Goal: Task Accomplishment & Management: Complete application form

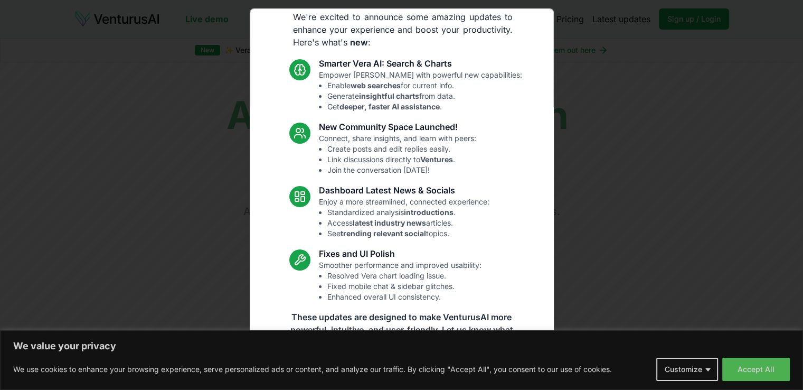
scroll to position [51, 0]
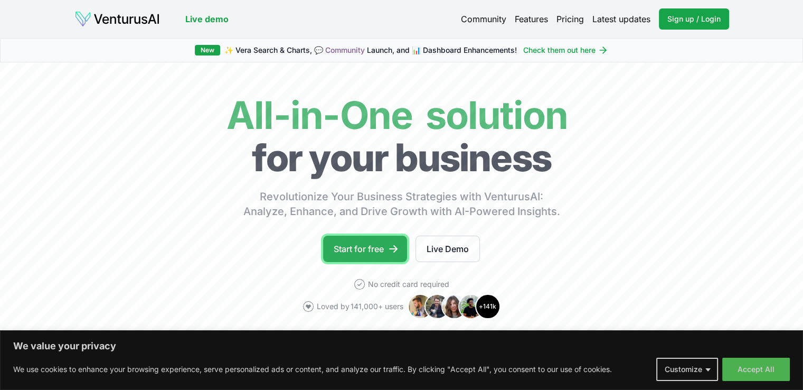
click at [374, 252] on link "Start for free" at bounding box center [365, 249] width 84 height 26
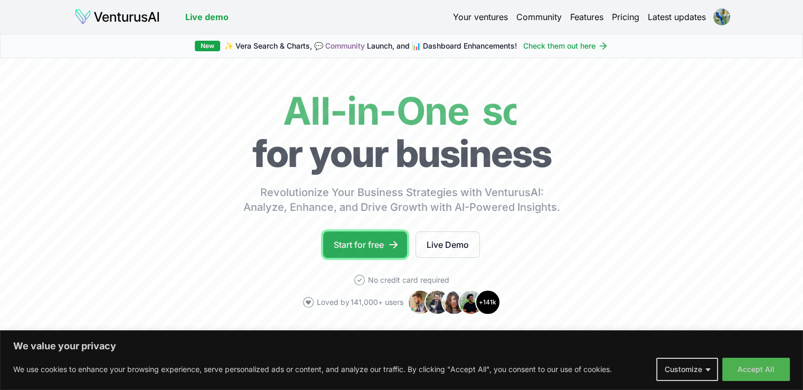
click at [366, 240] on link "Start for free" at bounding box center [365, 244] width 84 height 26
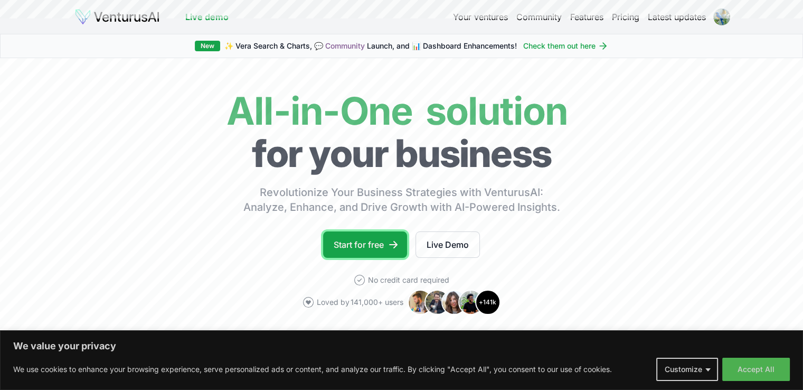
scroll to position [106, 0]
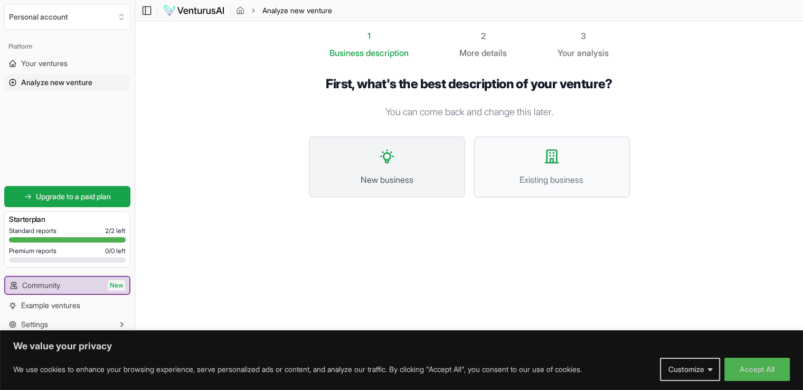
click at [395, 155] on icon at bounding box center [387, 156] width 17 height 17
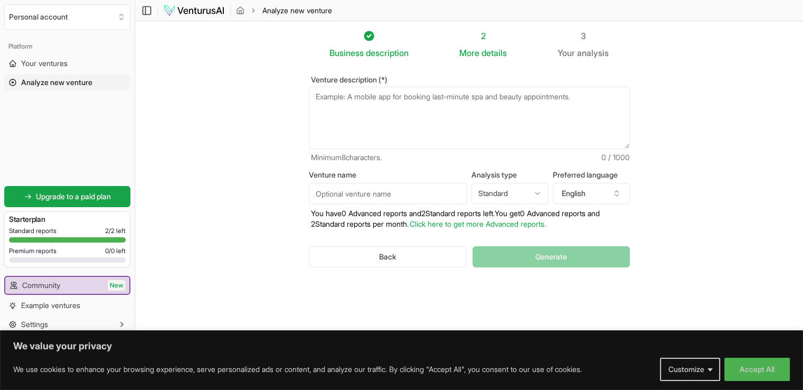
click at [330, 98] on textarea "Venture description (*)" at bounding box center [469, 118] width 321 height 62
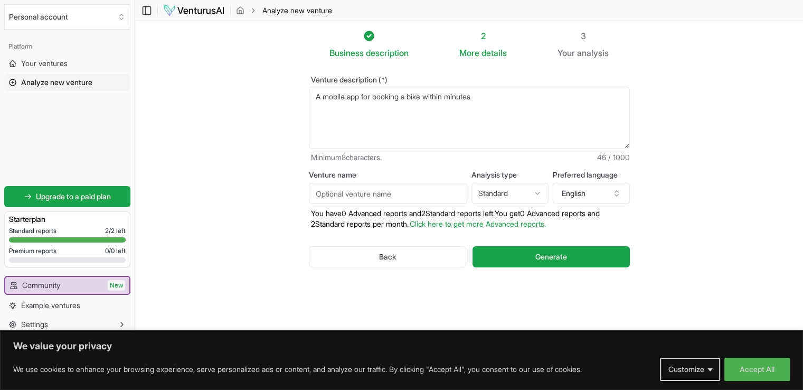
type textarea "A mobile app for booking a bike within minutes"
click at [382, 208] on p "You have 0 Advanced reports and 2 Standard reports left. Y ou get 0 Advanced re…" at bounding box center [469, 218] width 321 height 21
click at [391, 195] on input "Venture name" at bounding box center [388, 193] width 158 height 21
type input "Bikeready"
click at [506, 197] on html "We value your privacy We use cookies to enhance your browsing experience, serve…" at bounding box center [401, 195] width 803 height 390
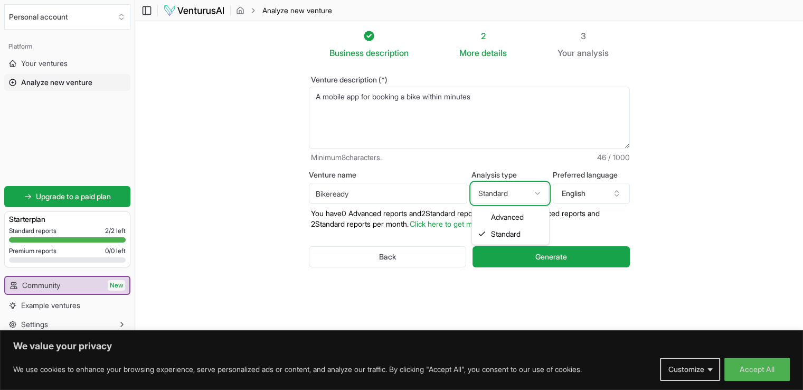
click at [684, 204] on html "We value your privacy We use cookies to enhance your browsing experience, serve…" at bounding box center [401, 195] width 803 height 390
click at [383, 224] on p "You have 0 Advanced reports and 2 Standard reports left. Y ou get 0 Advanced re…" at bounding box center [469, 218] width 321 height 21
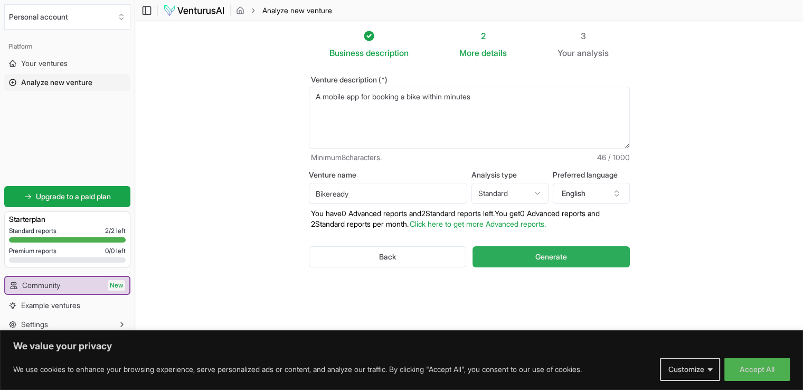
click at [527, 258] on button "Generate" at bounding box center [551, 256] width 157 height 21
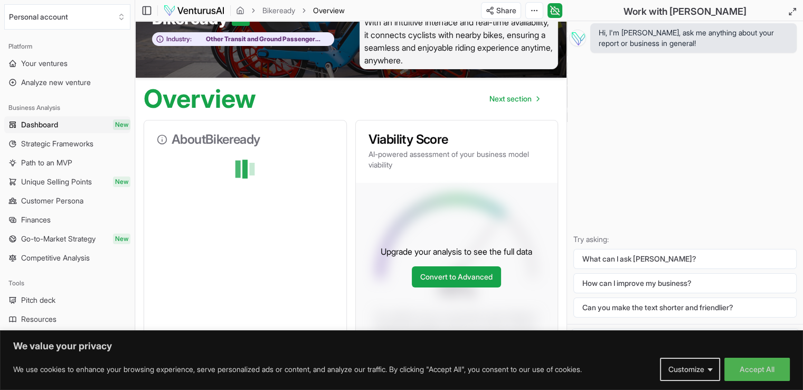
scroll to position [60, 0]
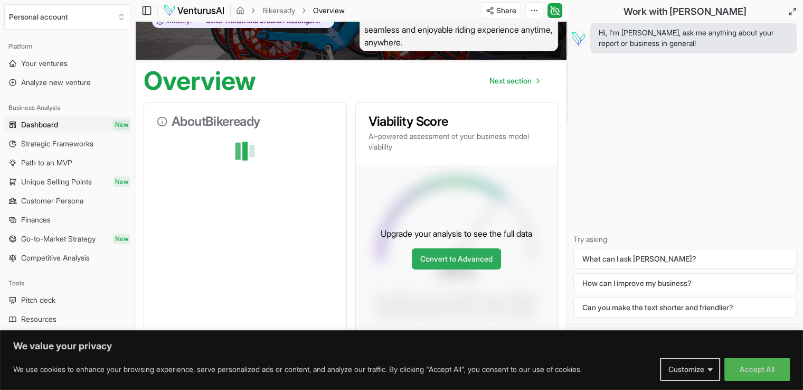
click at [472, 262] on link "Convert to Advanced" at bounding box center [456, 258] width 89 height 21
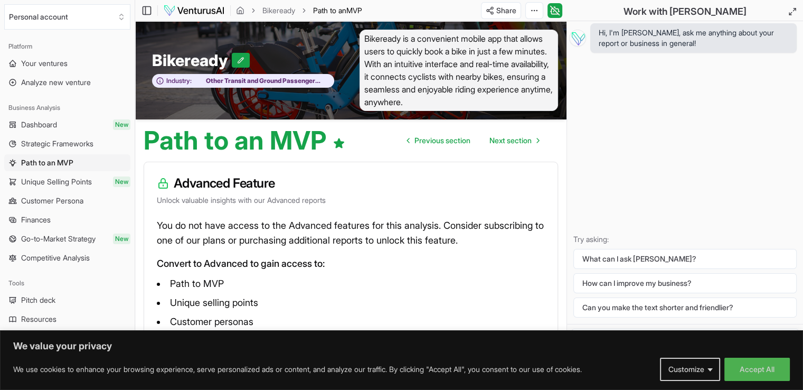
scroll to position [55, 0]
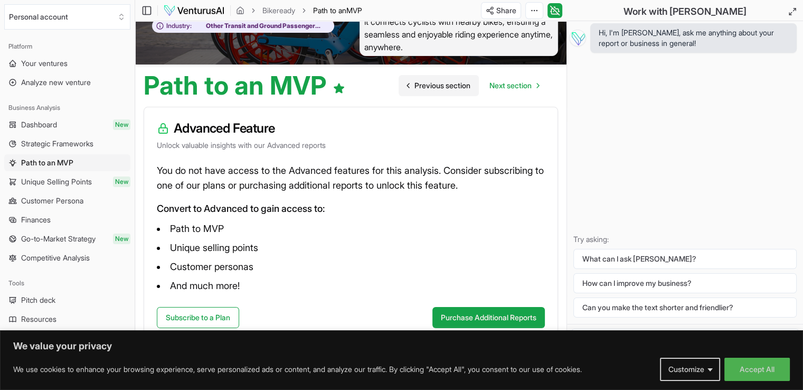
click at [441, 85] on span "Previous section" at bounding box center [443, 85] width 56 height 11
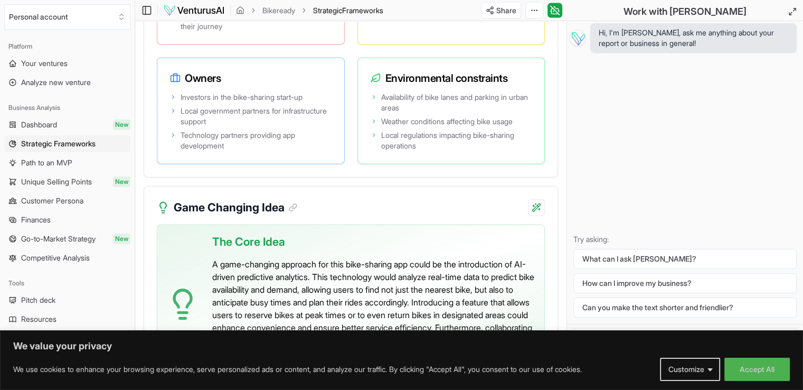
scroll to position [2672, 0]
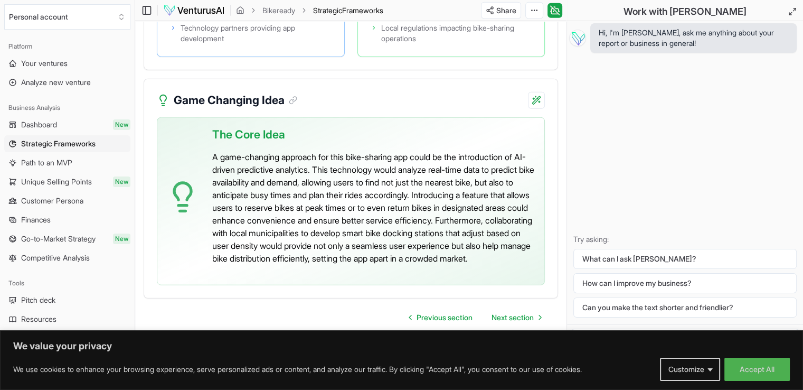
click at [795, 170] on div "Hi, I'm [PERSON_NAME], ask me anything about your report or business in general…" at bounding box center [685, 172] width 236 height 303
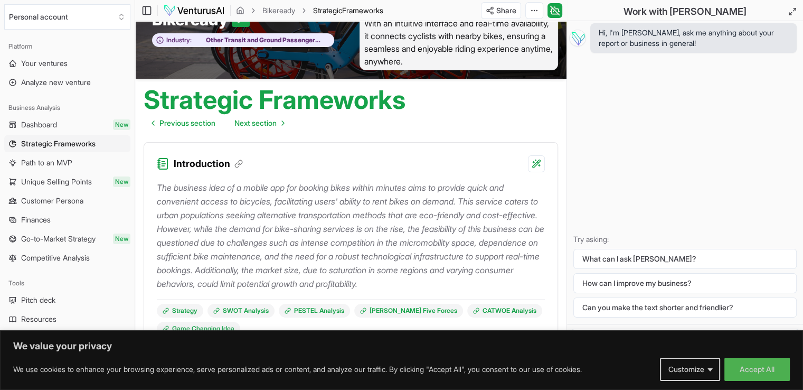
scroll to position [0, 0]
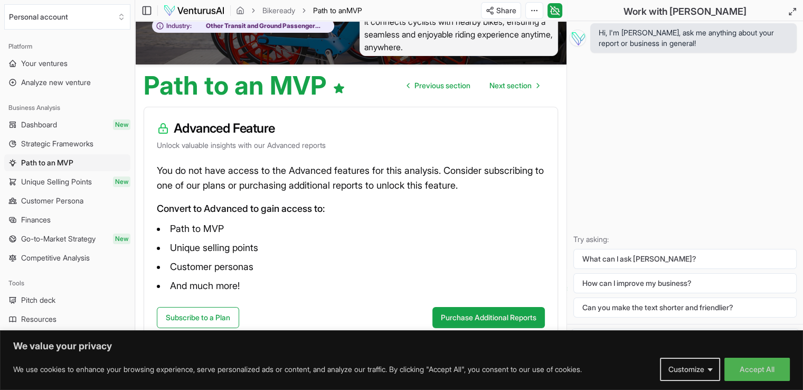
scroll to position [60, 0]
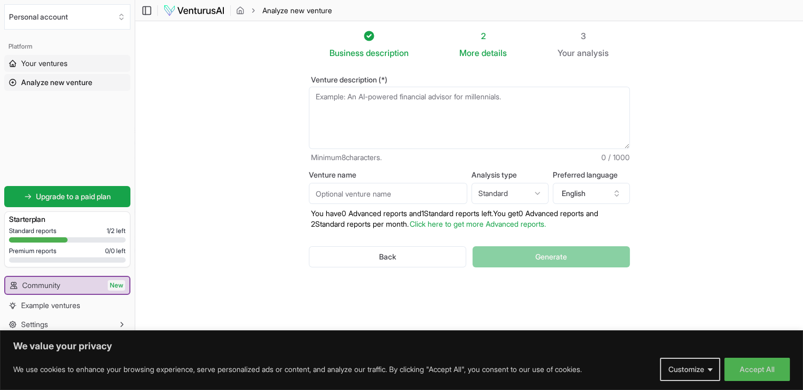
click at [68, 66] on span "Your ventures" at bounding box center [44, 63] width 46 height 11
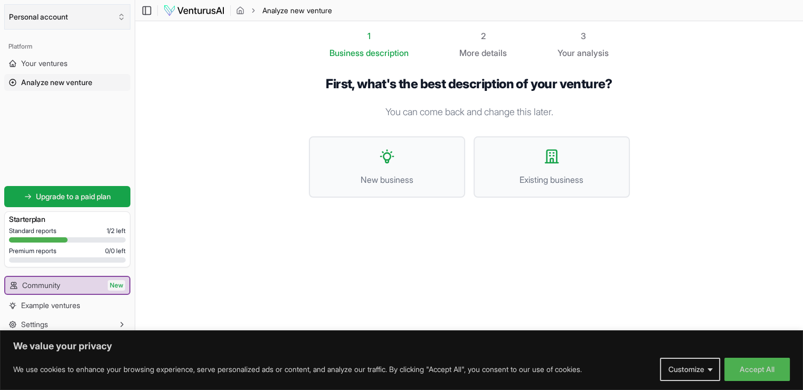
click at [40, 9] on button "Personal account" at bounding box center [67, 16] width 126 height 25
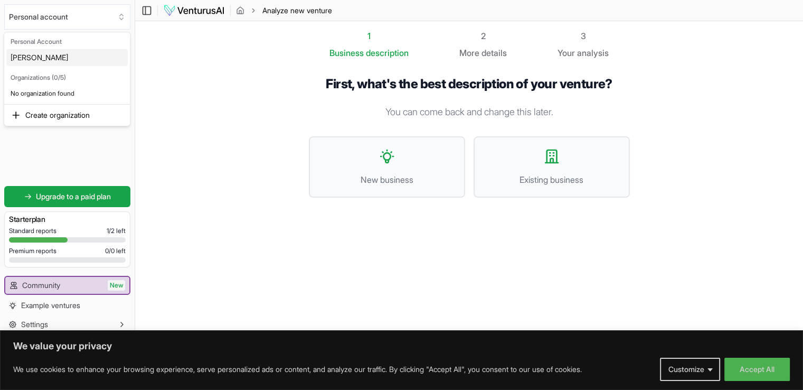
click at [40, 58] on div "[PERSON_NAME]" at bounding box center [66, 57] width 121 height 17
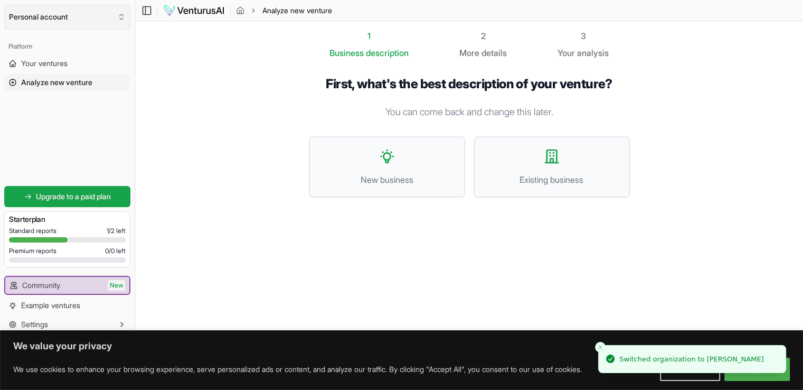
click at [45, 8] on button "Personal account" at bounding box center [67, 16] width 126 height 25
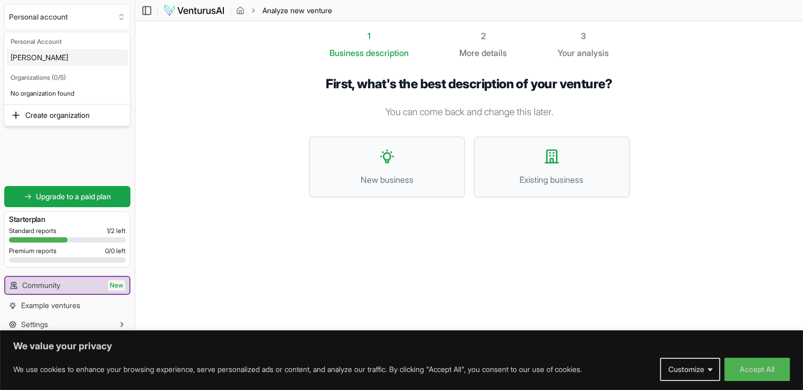
click at [46, 22] on html "We value your privacy We use cookies to enhance your browsing experience, serve…" at bounding box center [401, 195] width 803 height 390
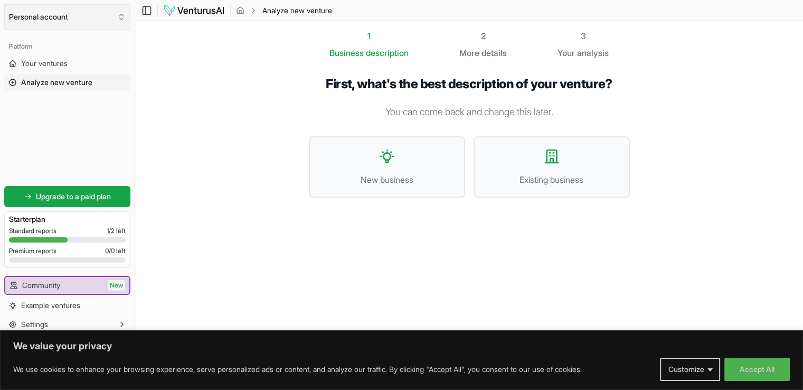
click at [119, 16] on icon "Select an organization" at bounding box center [121, 17] width 8 height 8
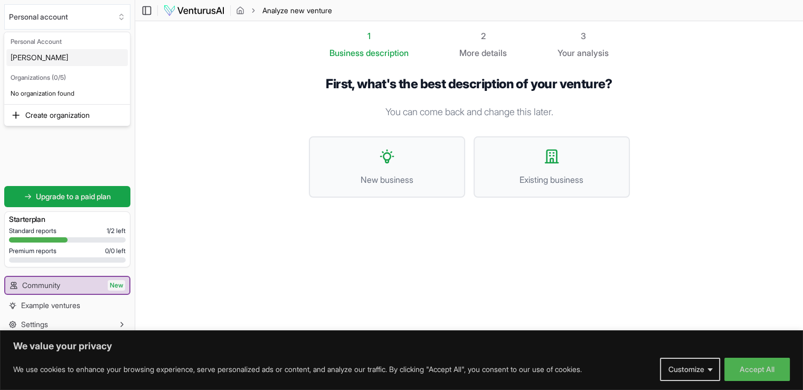
click at [229, 53] on html "We value your privacy We use cookies to enhance your browsing experience, serve…" at bounding box center [401, 195] width 803 height 390
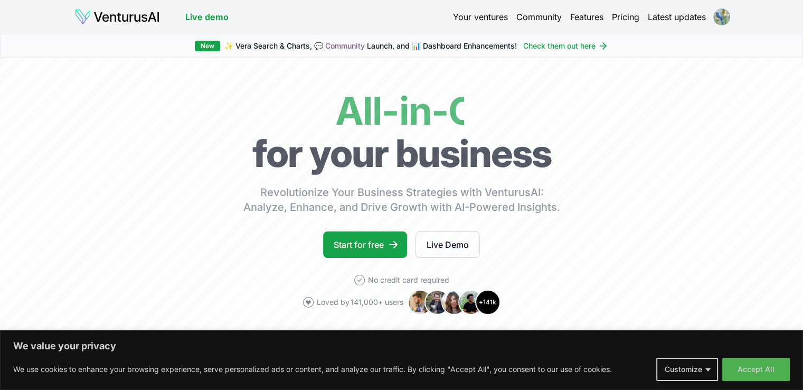
click at [719, 18] on html "We value your privacy We use cookies to enhance your browsing experience, serve…" at bounding box center [401, 195] width 803 height 390
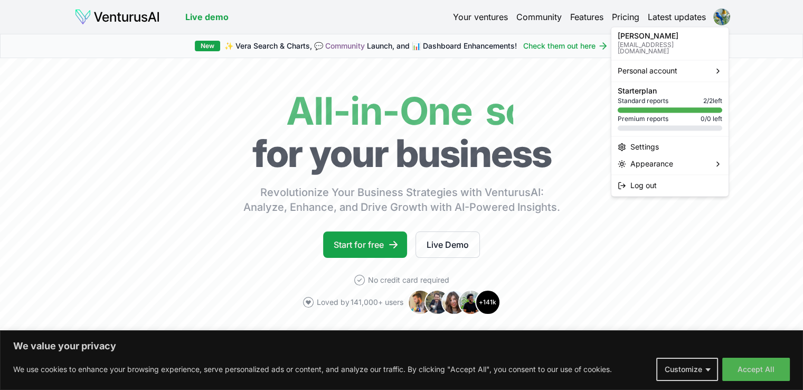
click at [719, 18] on html "We value your privacy We use cookies to enhance your browsing experience, serve…" at bounding box center [401, 195] width 803 height 390
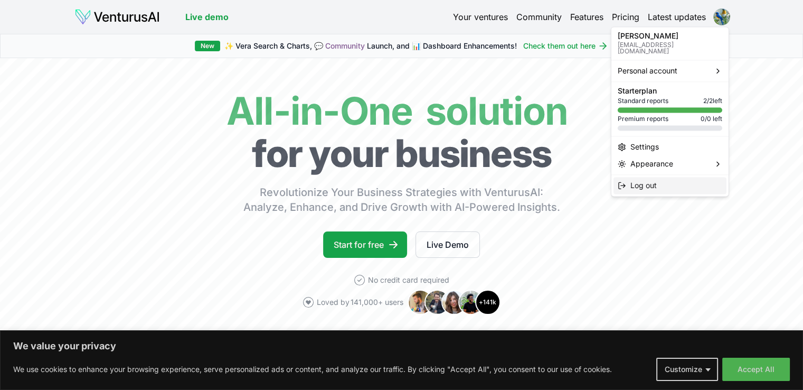
click at [644, 181] on span "Log out" at bounding box center [643, 185] width 26 height 11
